Goal: Transaction & Acquisition: Purchase product/service

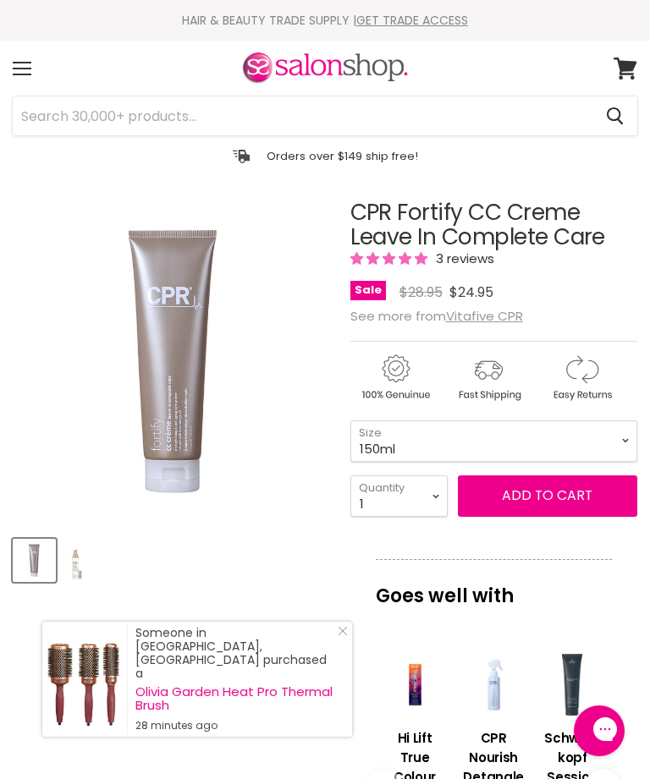
click at [501, 317] on u "Vitafive CPR" at bounding box center [484, 316] width 77 height 18
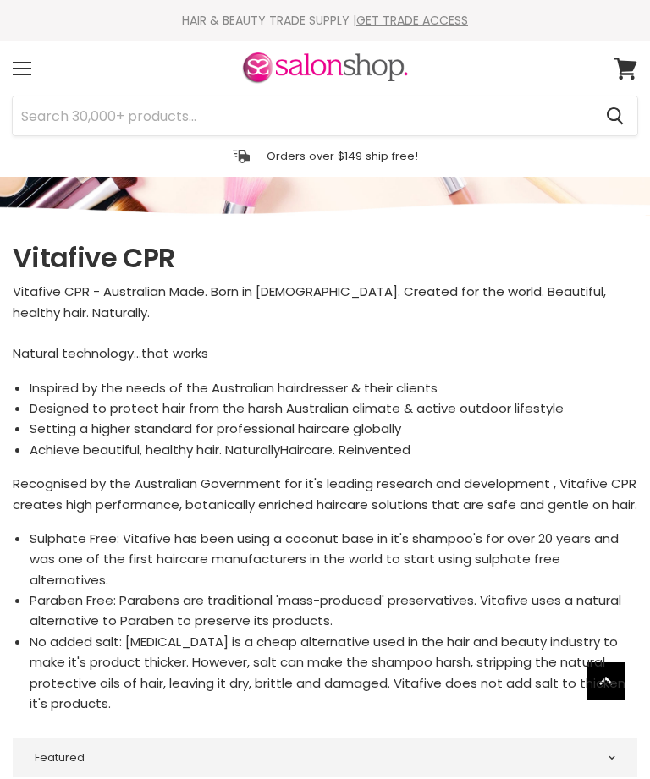
select select "manual"
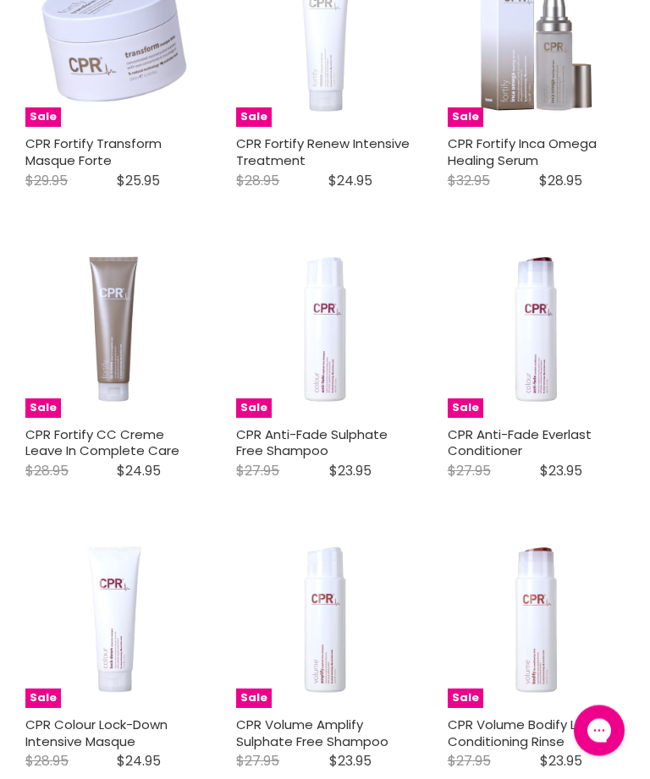
scroll to position [2388, 0]
click at [123, 307] on img "Main content" at bounding box center [114, 328] width 117 height 177
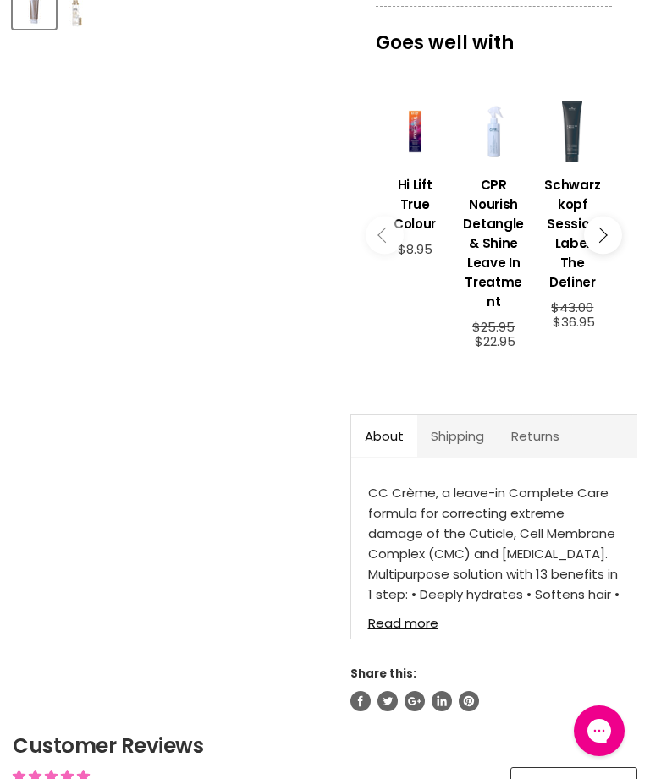
scroll to position [576, 0]
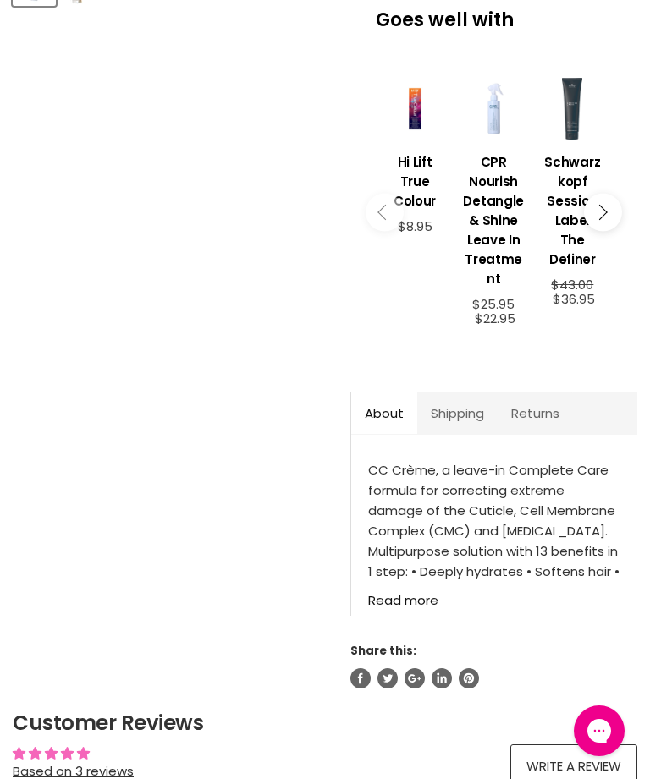
click at [463, 427] on link "Shipping" at bounding box center [457, 413] width 80 height 41
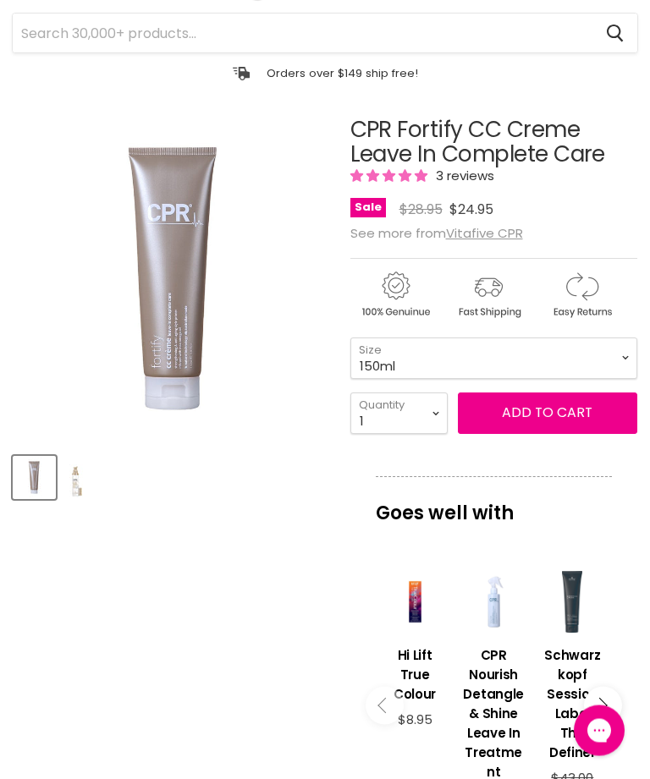
scroll to position [0, 0]
